Goal: Task Accomplishment & Management: Complete application form

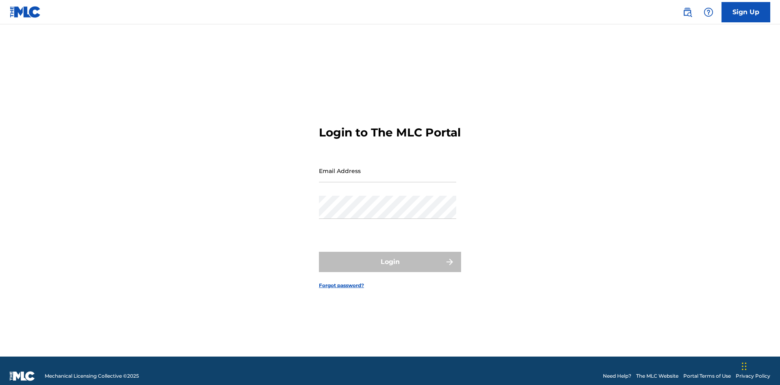
scroll to position [11, 0]
click at [388, 167] on input "Email Address" at bounding box center [387, 170] width 137 height 23
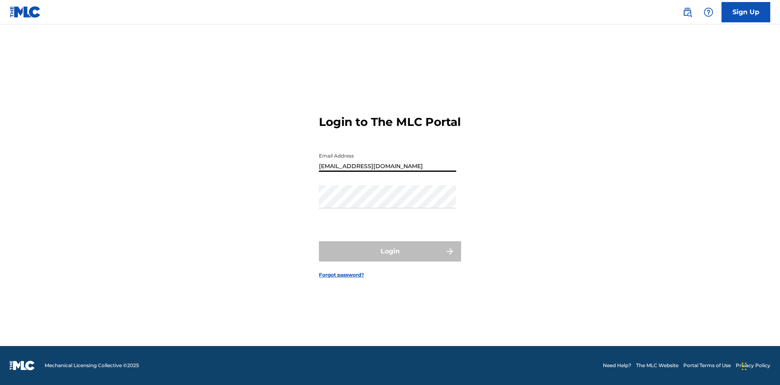
type input "Duke.McTesterson@gmail.com"
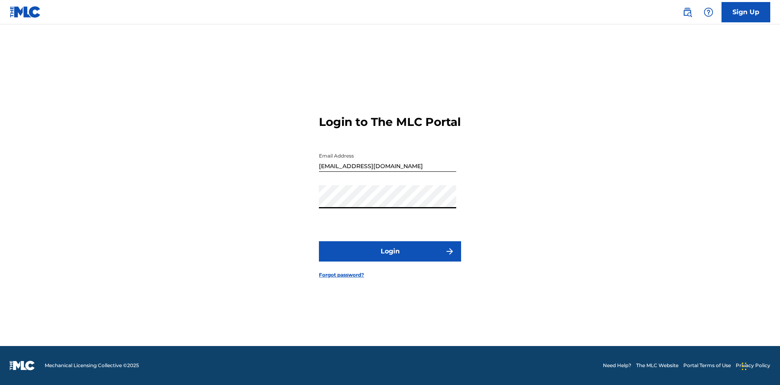
click at [390, 259] on button "Login" at bounding box center [390, 251] width 142 height 20
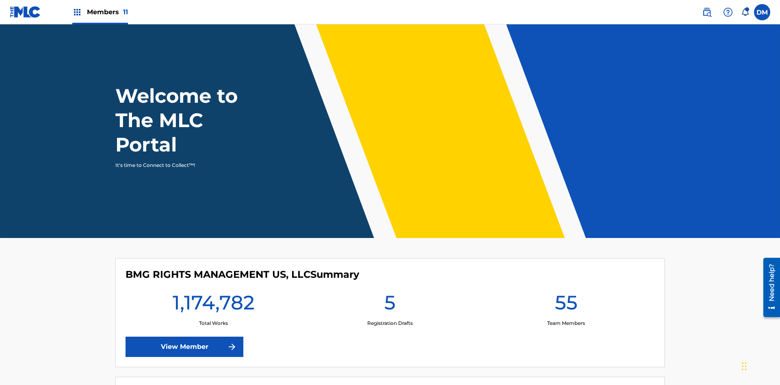
scroll to position [35, 0]
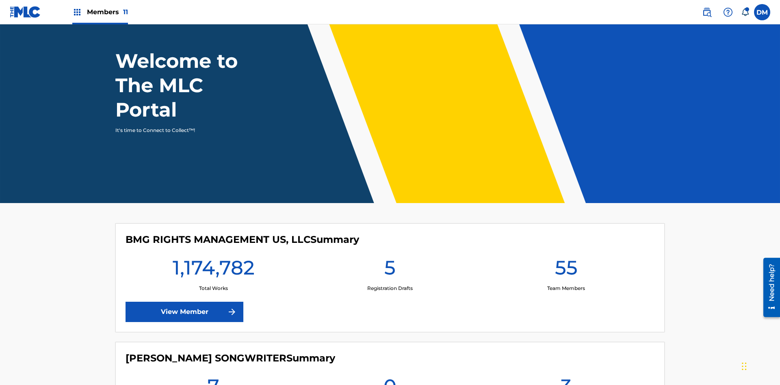
click at [100, 12] on span "Members 11" at bounding box center [107, 11] width 41 height 9
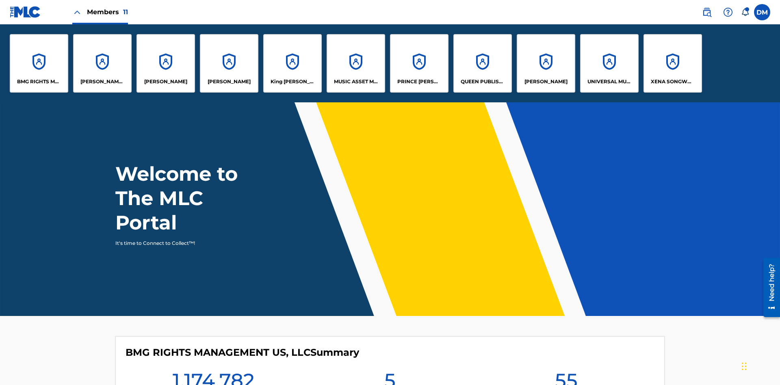
click at [229, 82] on p "EYAMA MCSINGER" at bounding box center [229, 81] width 43 height 7
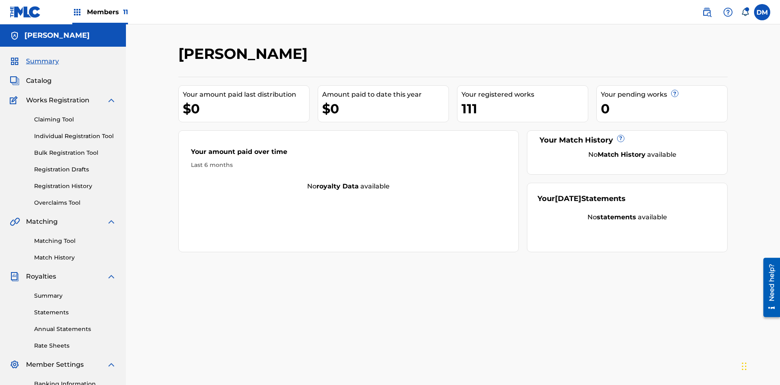
click at [75, 115] on link "Claiming Tool" at bounding box center [75, 119] width 82 height 9
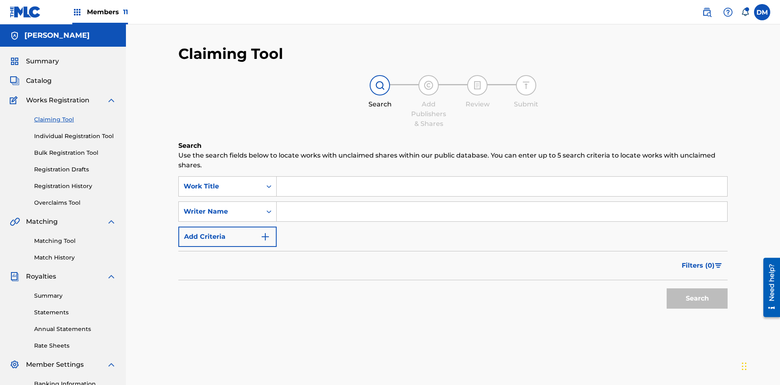
scroll to position [119, 0]
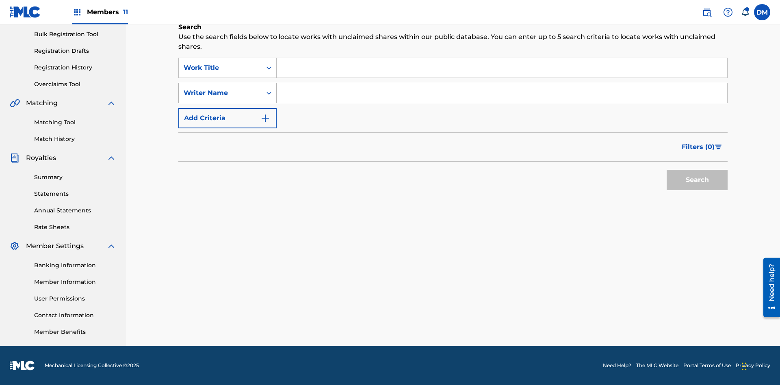
click at [220, 93] on div "Writer Name" at bounding box center [220, 93] width 73 height 10
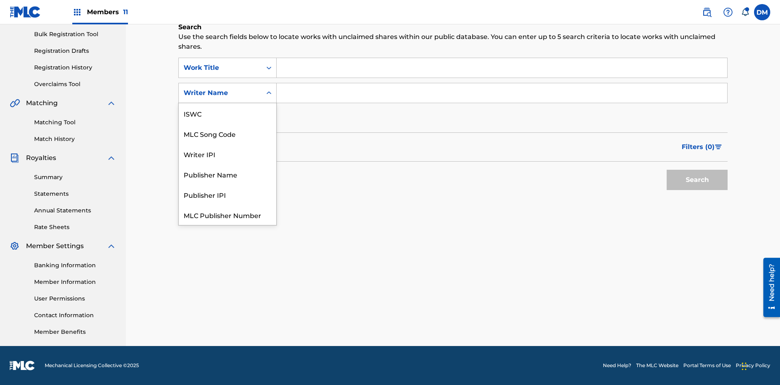
scroll to position [20, 0]
click at [228, 113] on div "MLC Song Code" at bounding box center [228, 113] width 98 height 20
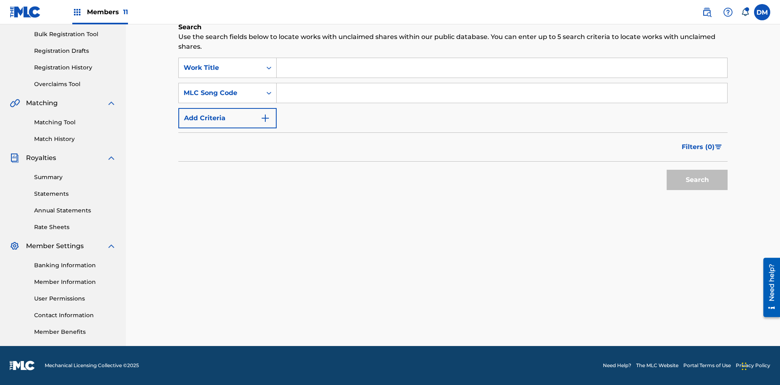
click at [502, 68] on input "Search Form" at bounding box center [502, 68] width 451 height 20
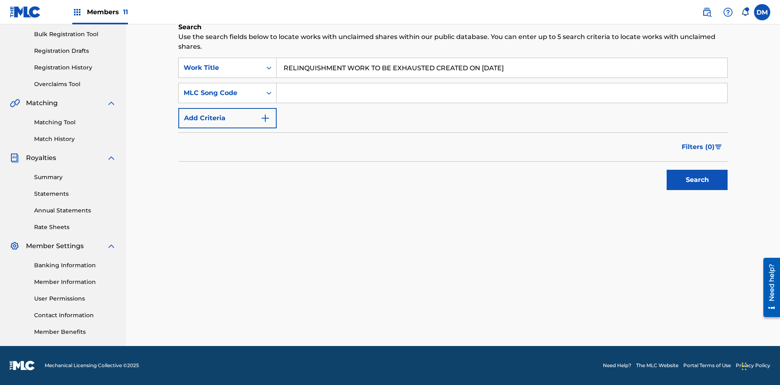
type input "RELINQUISHMENT WORK TO BE EXHAUSTED CREATED ON 2025 07 26"
click at [502, 93] on input "Search Form" at bounding box center [502, 93] width 451 height 20
type input "RC677D"
click at [697, 180] on button "Search" at bounding box center [697, 180] width 61 height 20
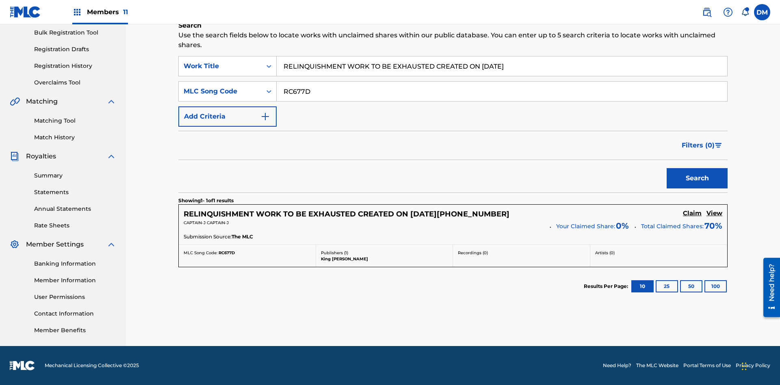
click at [693, 213] on h5 "Claim" at bounding box center [692, 214] width 19 height 8
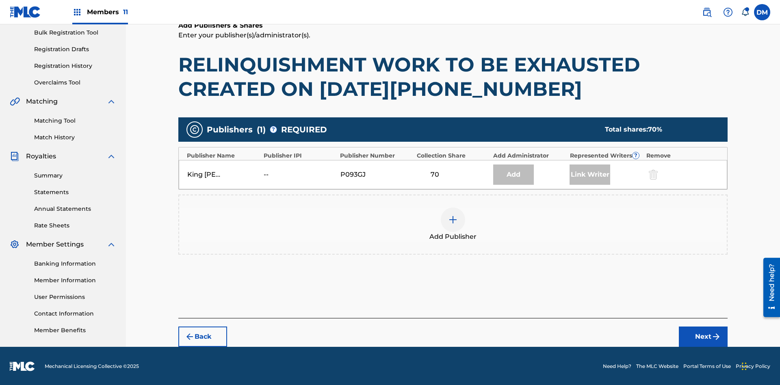
click at [453, 219] on img at bounding box center [453, 220] width 10 height 10
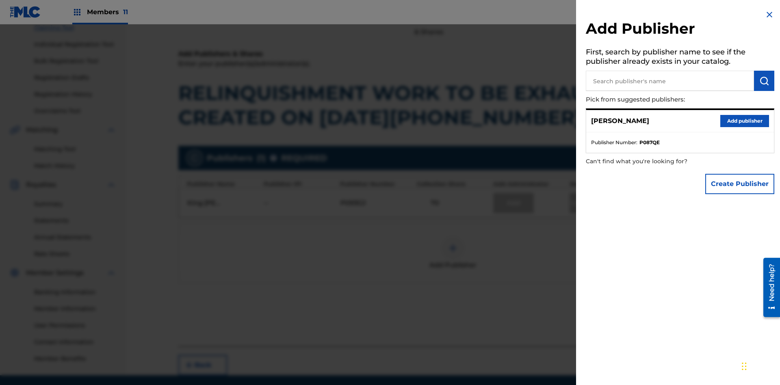
click at [670, 81] on input "text" at bounding box center [670, 81] width 168 height 20
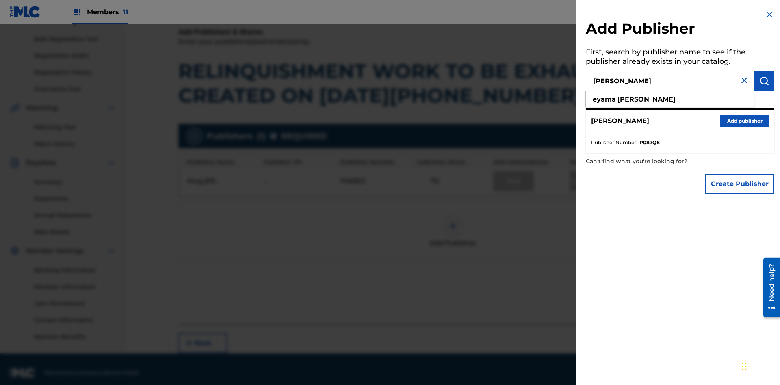
type input "EYAMA MCSINGER"
click at [765, 81] on img "submit" at bounding box center [765, 81] width 10 height 10
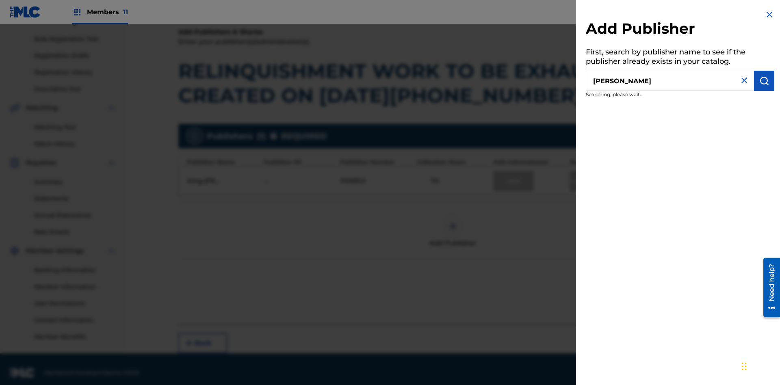
scroll to position [121, 0]
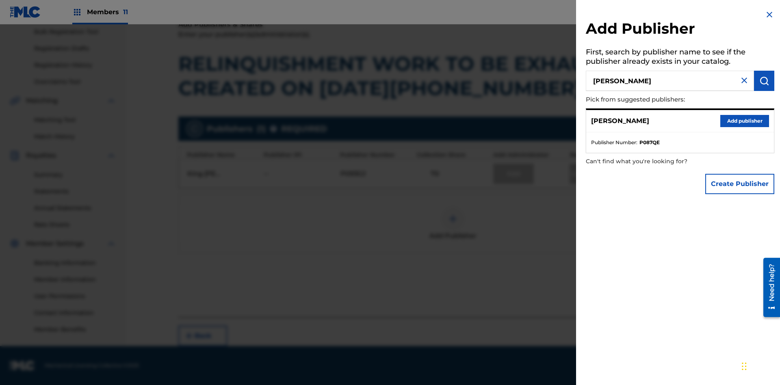
click at [745, 121] on button "Add publisher" at bounding box center [745, 121] width 49 height 12
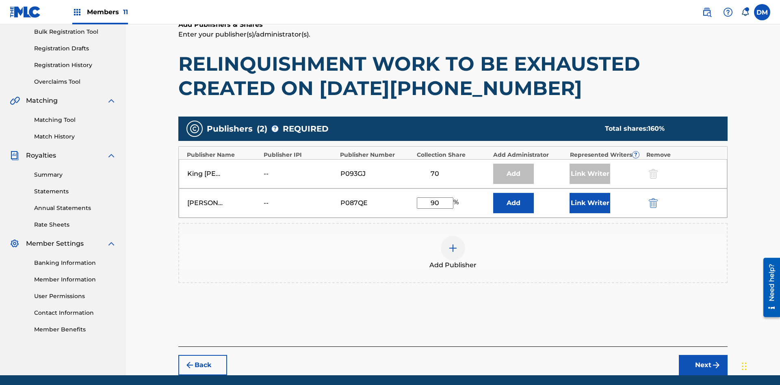
type input "90"
click at [590, 193] on button "Link Writer" at bounding box center [590, 203] width 41 height 20
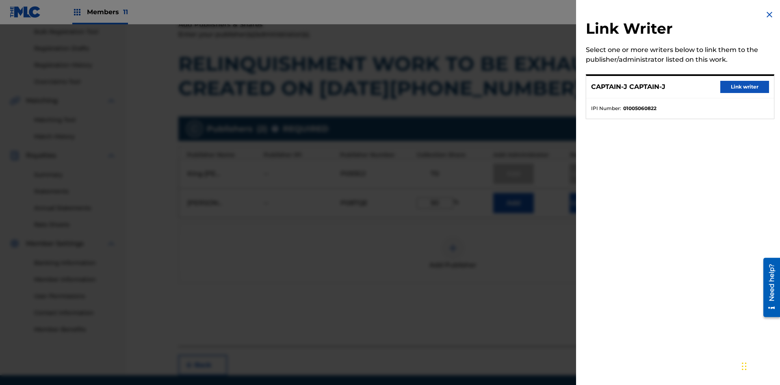
click at [745, 87] on button "Link writer" at bounding box center [745, 87] width 49 height 12
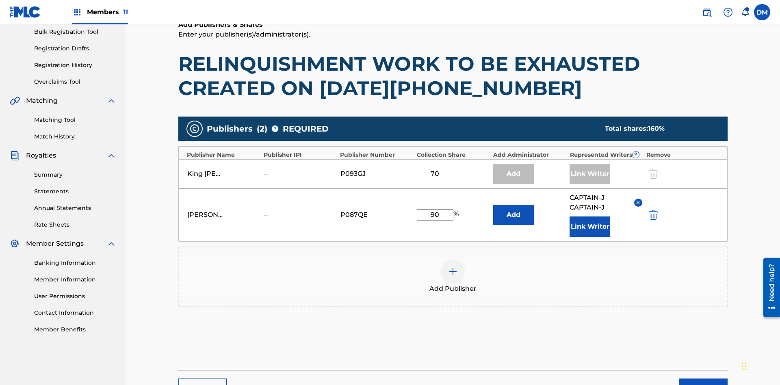
click at [590, 217] on button "Link Writer" at bounding box center [590, 227] width 41 height 20
click at [704, 379] on button "Next" at bounding box center [703, 389] width 49 height 20
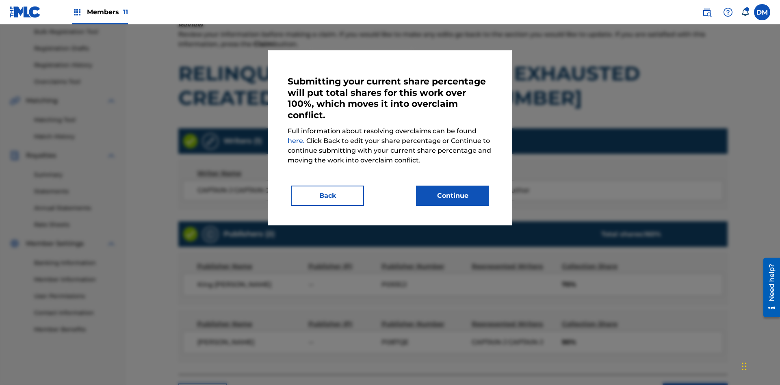
click at [453, 196] on button "Continue" at bounding box center [452, 196] width 73 height 20
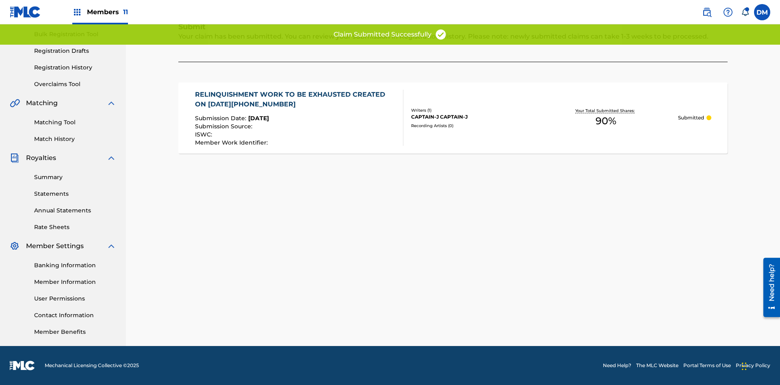
click at [75, 67] on link "Registration History" at bounding box center [75, 67] width 82 height 9
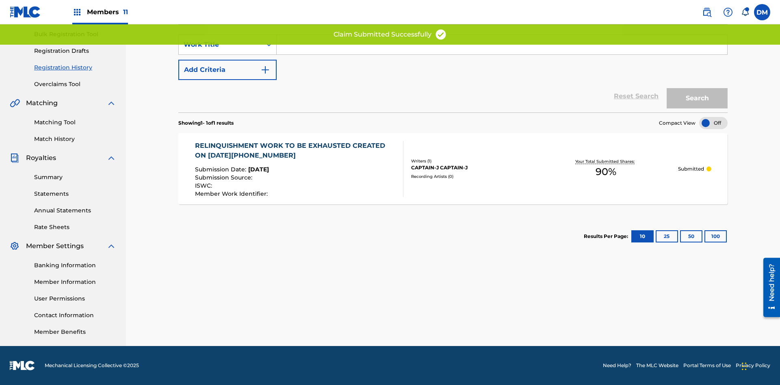
click at [502, 54] on input "Search Form" at bounding box center [502, 45] width 451 height 20
click at [697, 98] on button "Search" at bounding box center [697, 98] width 61 height 20
